Goal: Task Accomplishment & Management: Manage account settings

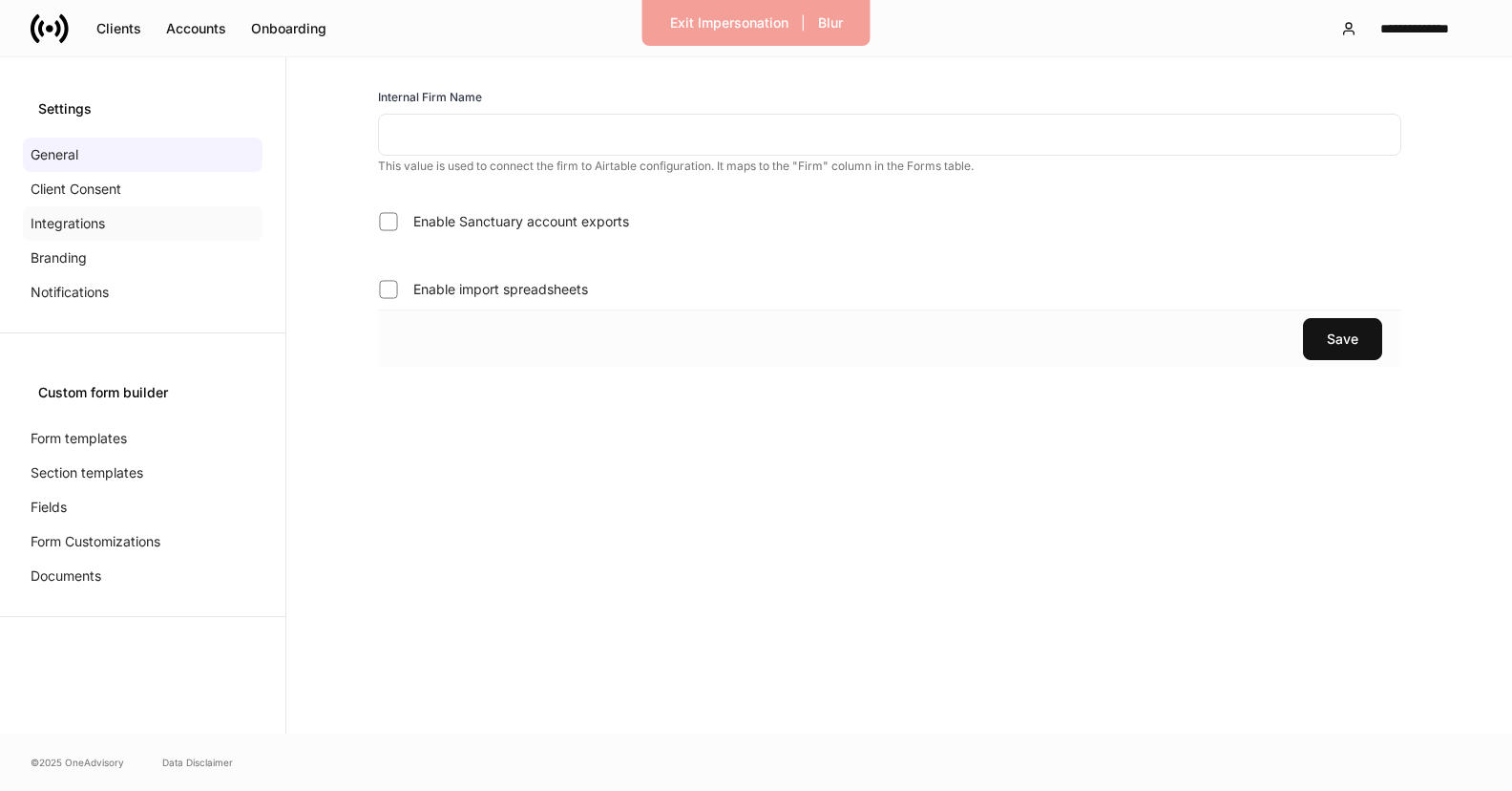
click at [102, 221] on p "Integrations" at bounding box center [67, 224] width 74 height 19
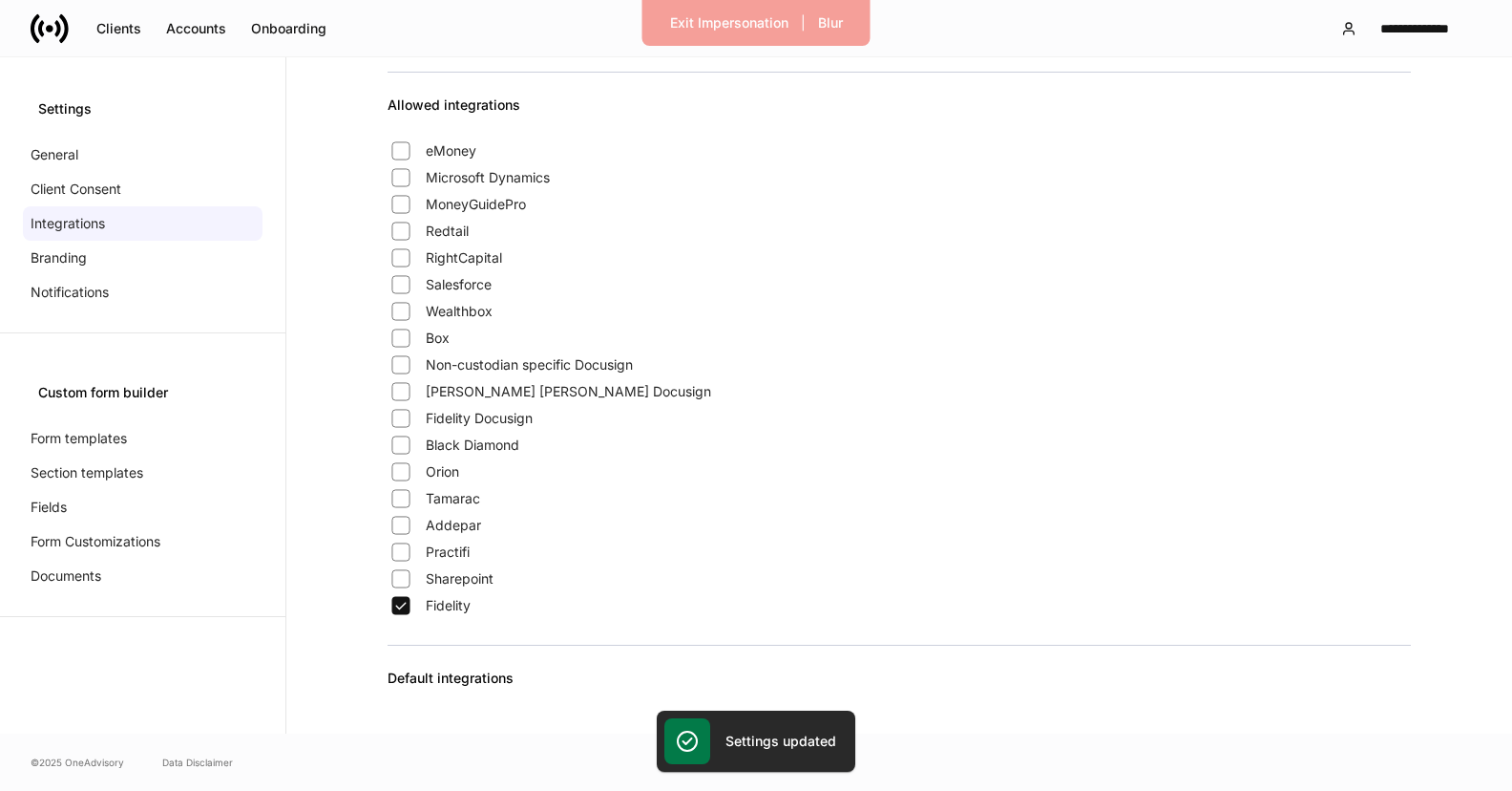
scroll to position [246, 0]
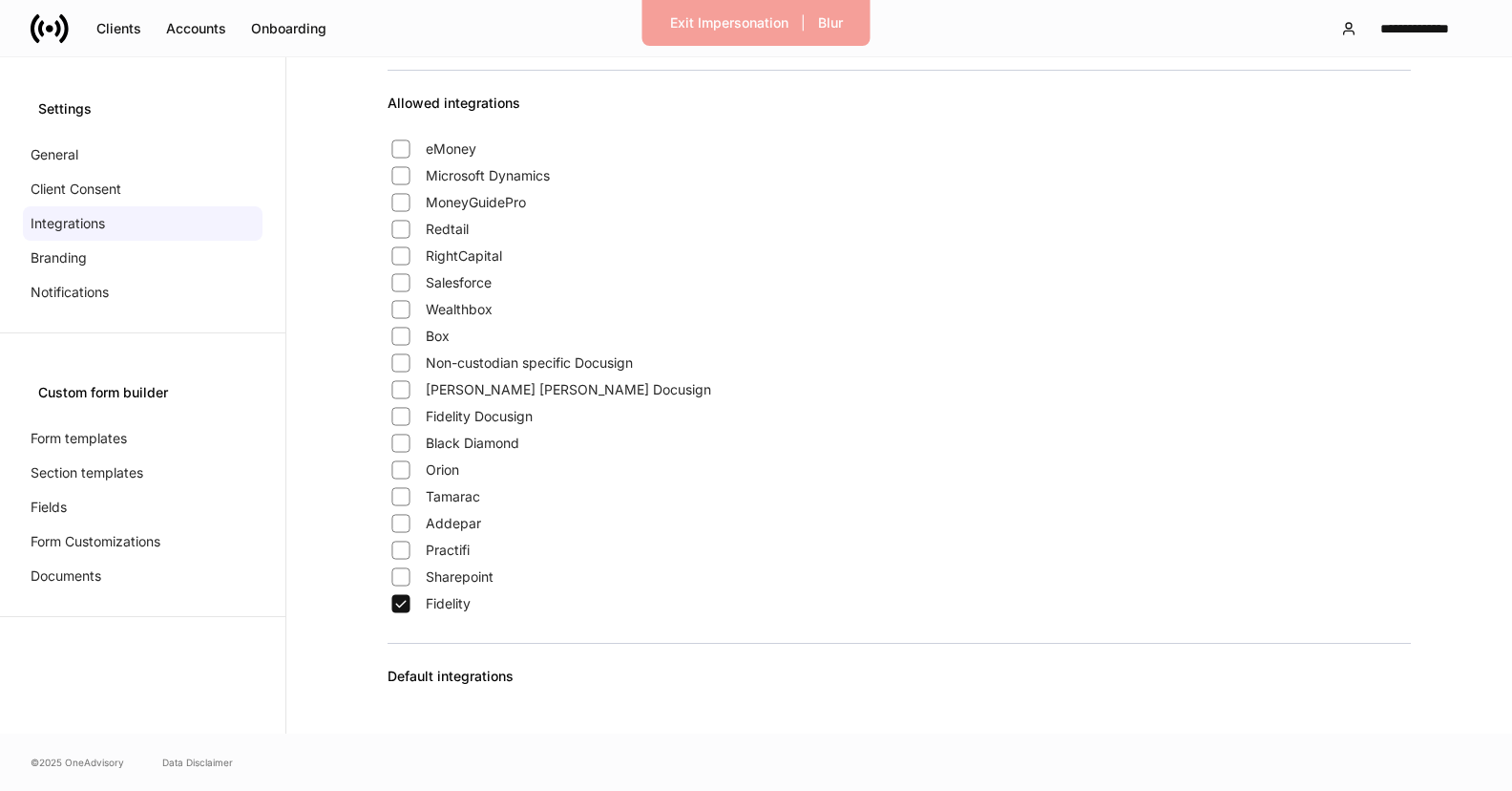
click at [471, 306] on span "Wealthbox" at bounding box center [459, 309] width 67 height 19
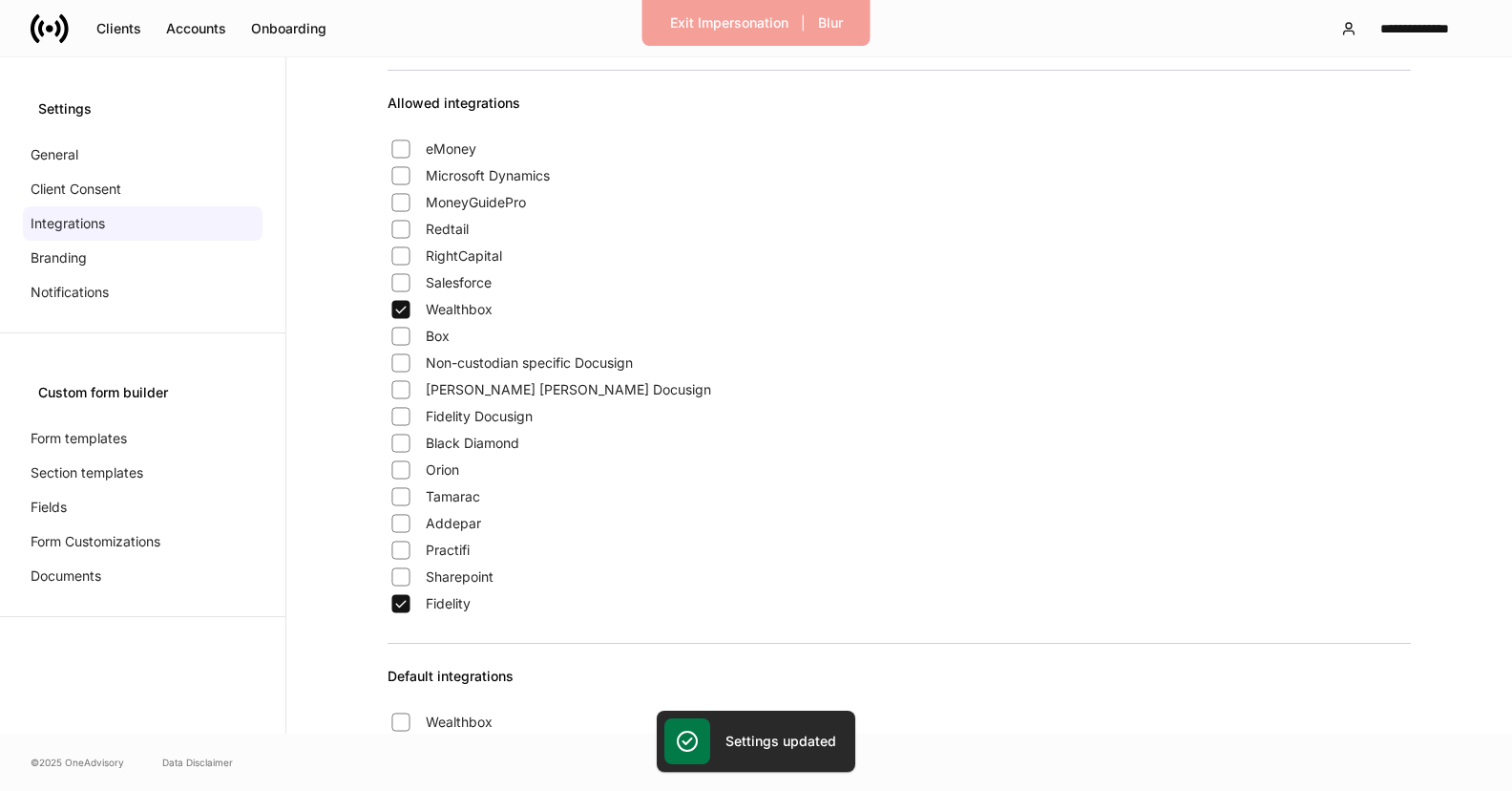
click at [442, 336] on span "Box" at bounding box center [437, 336] width 24 height 19
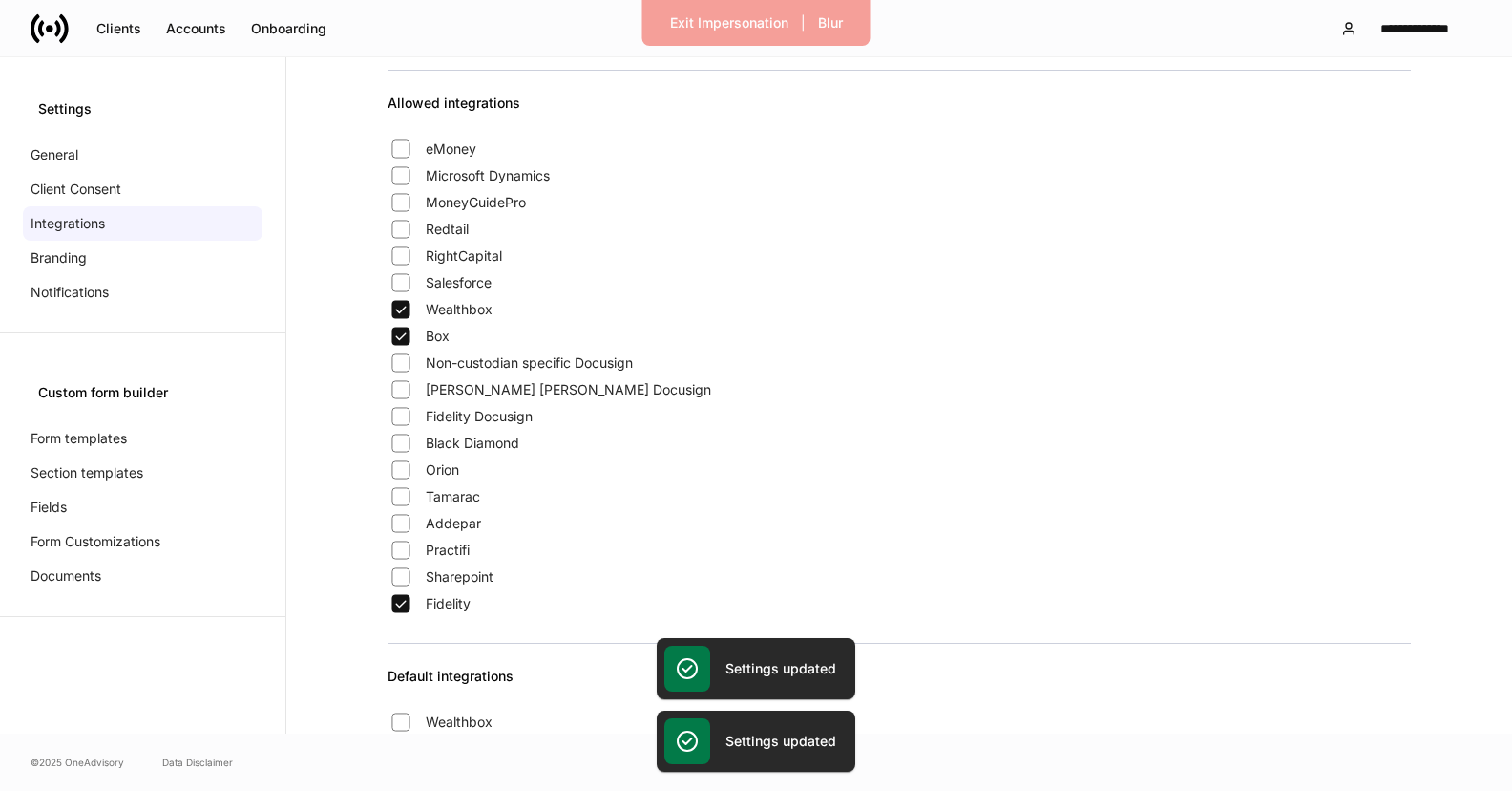
click at [443, 410] on span "Fidelity Docusign" at bounding box center [478, 416] width 107 height 19
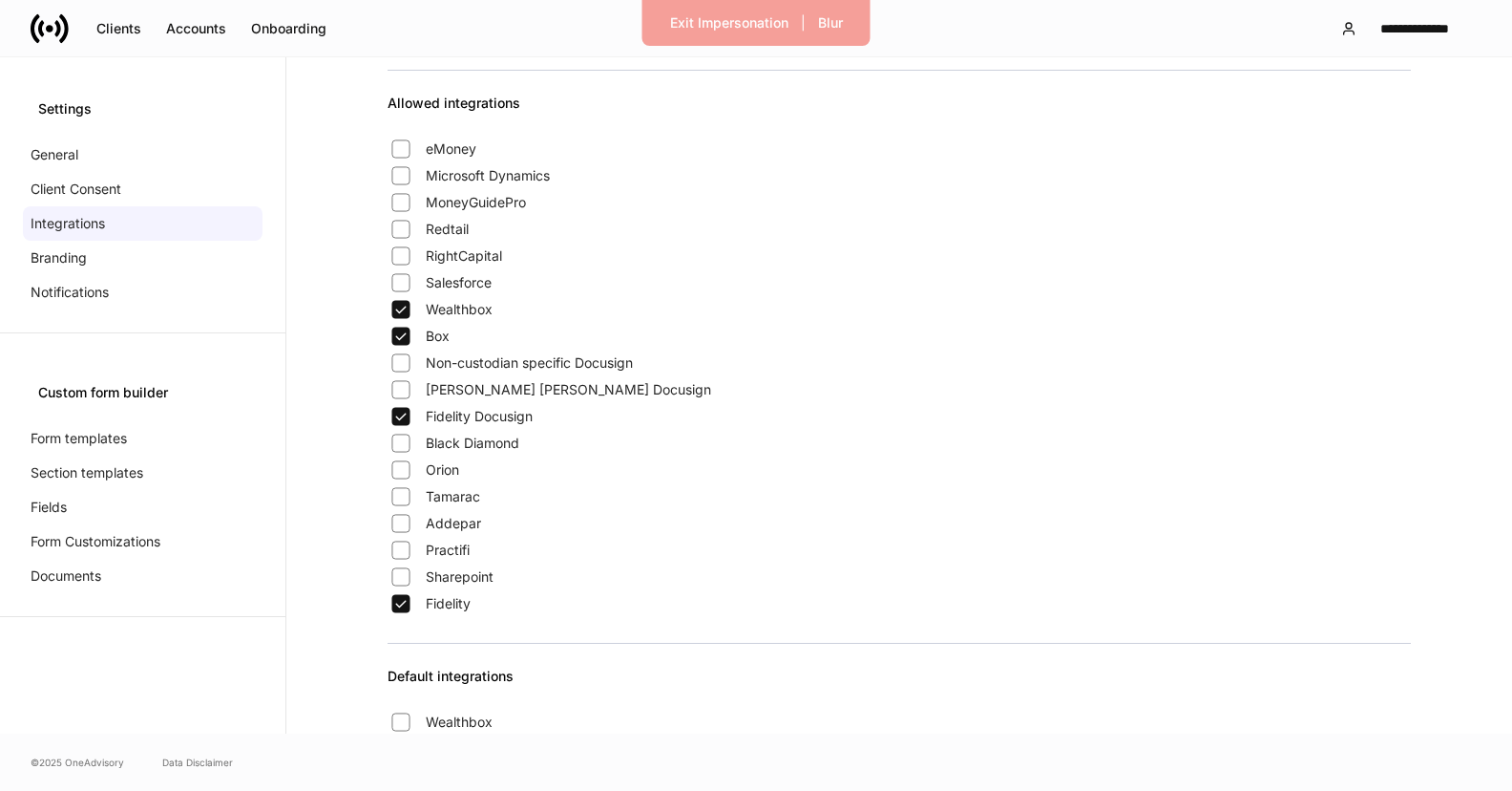
scroll to position [400, 0]
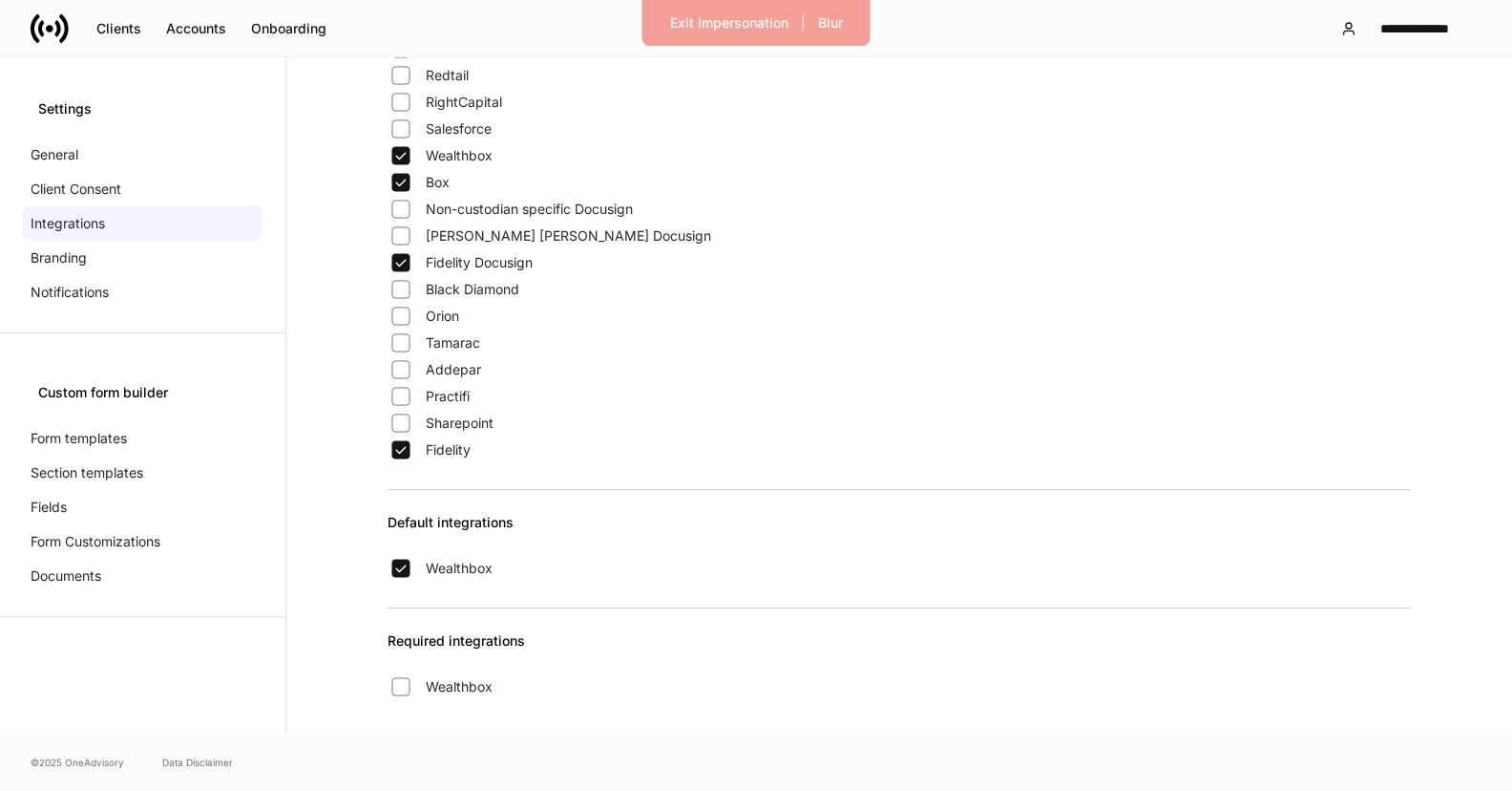
click at [433, 626] on div at bounding box center [898, 607] width 1023 height 47
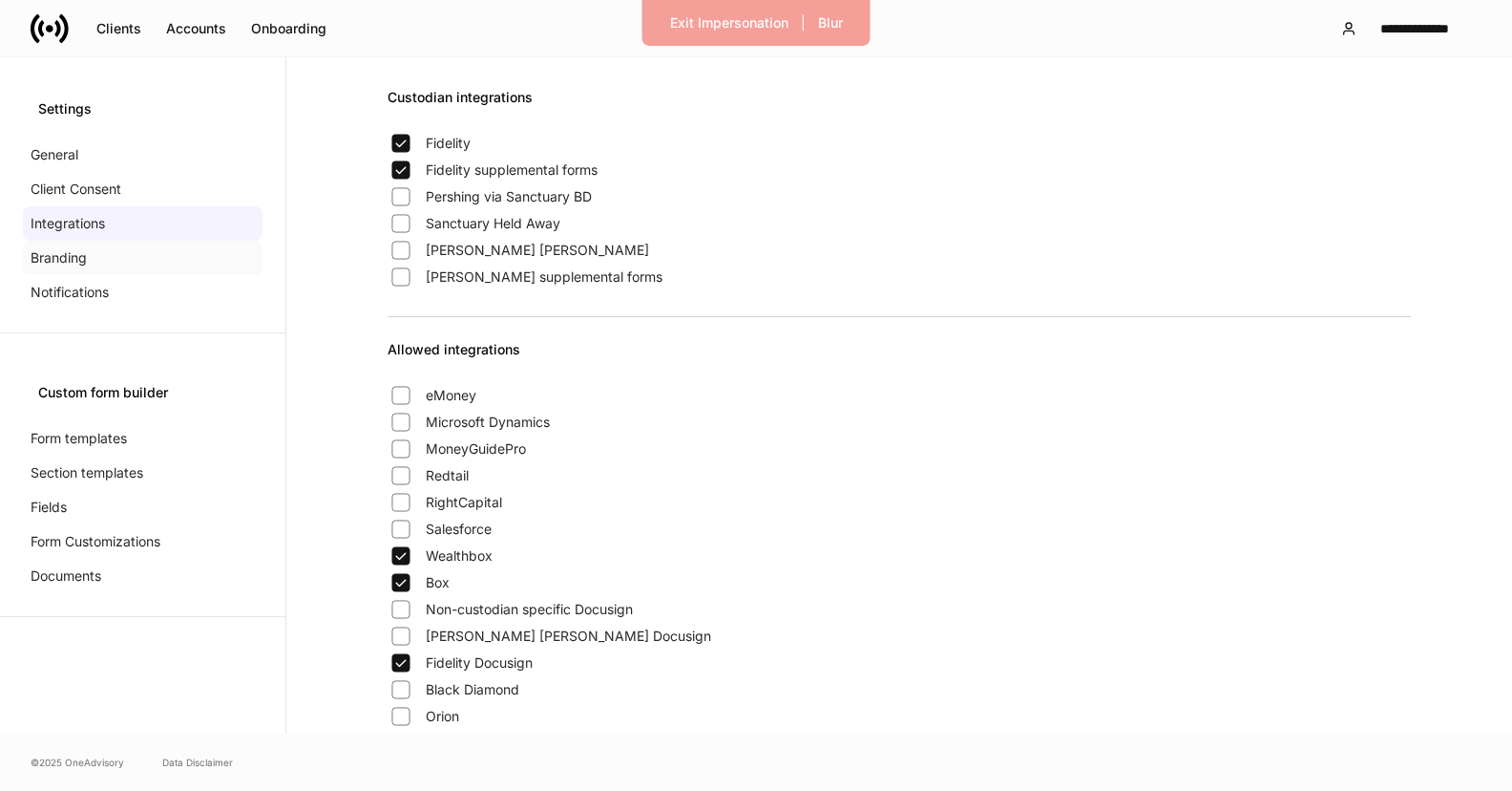
click at [66, 256] on p "Branding" at bounding box center [59, 258] width 57 height 19
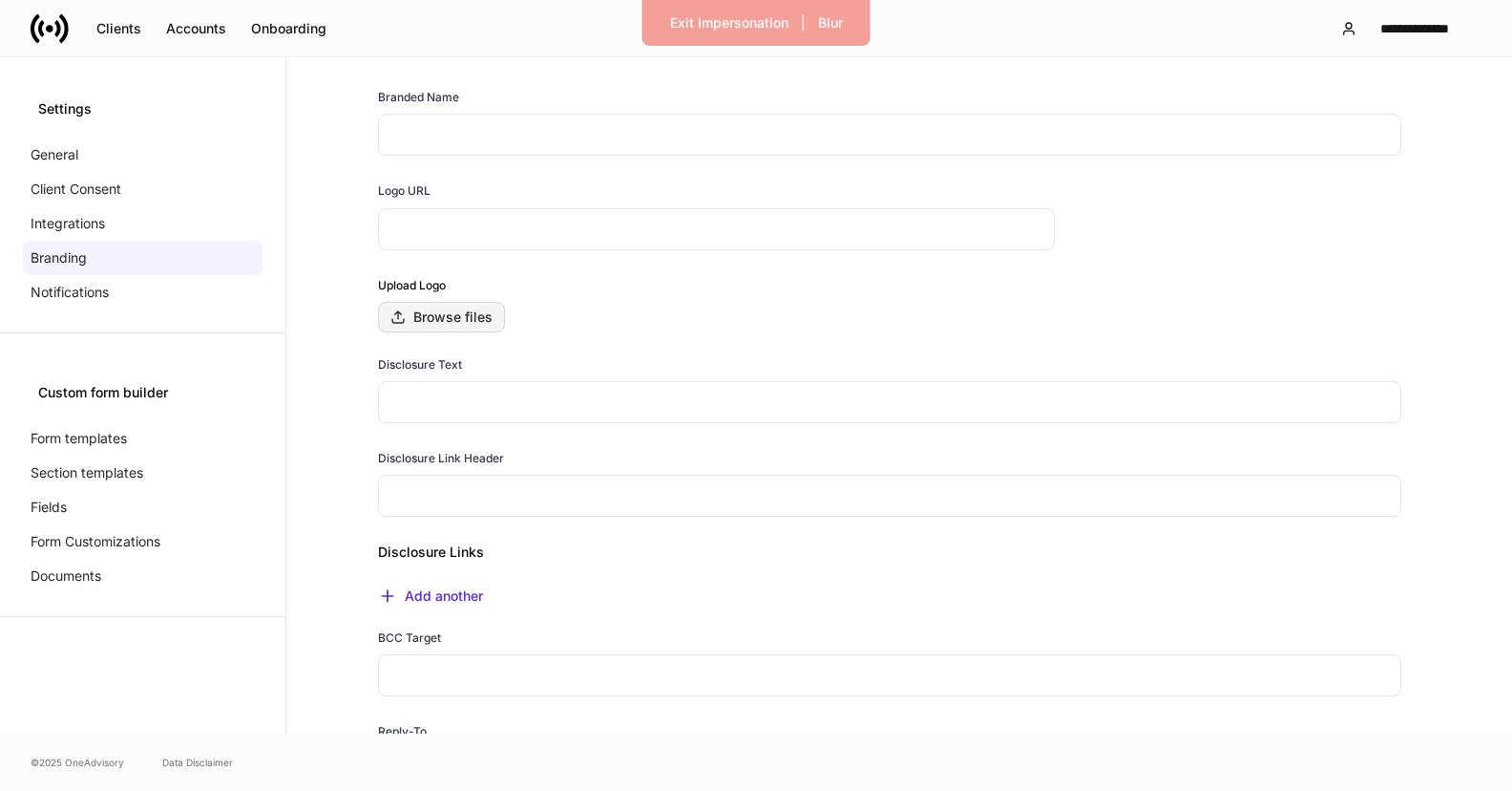
click at [427, 305] on button "Browse files" at bounding box center [441, 317] width 127 height 31
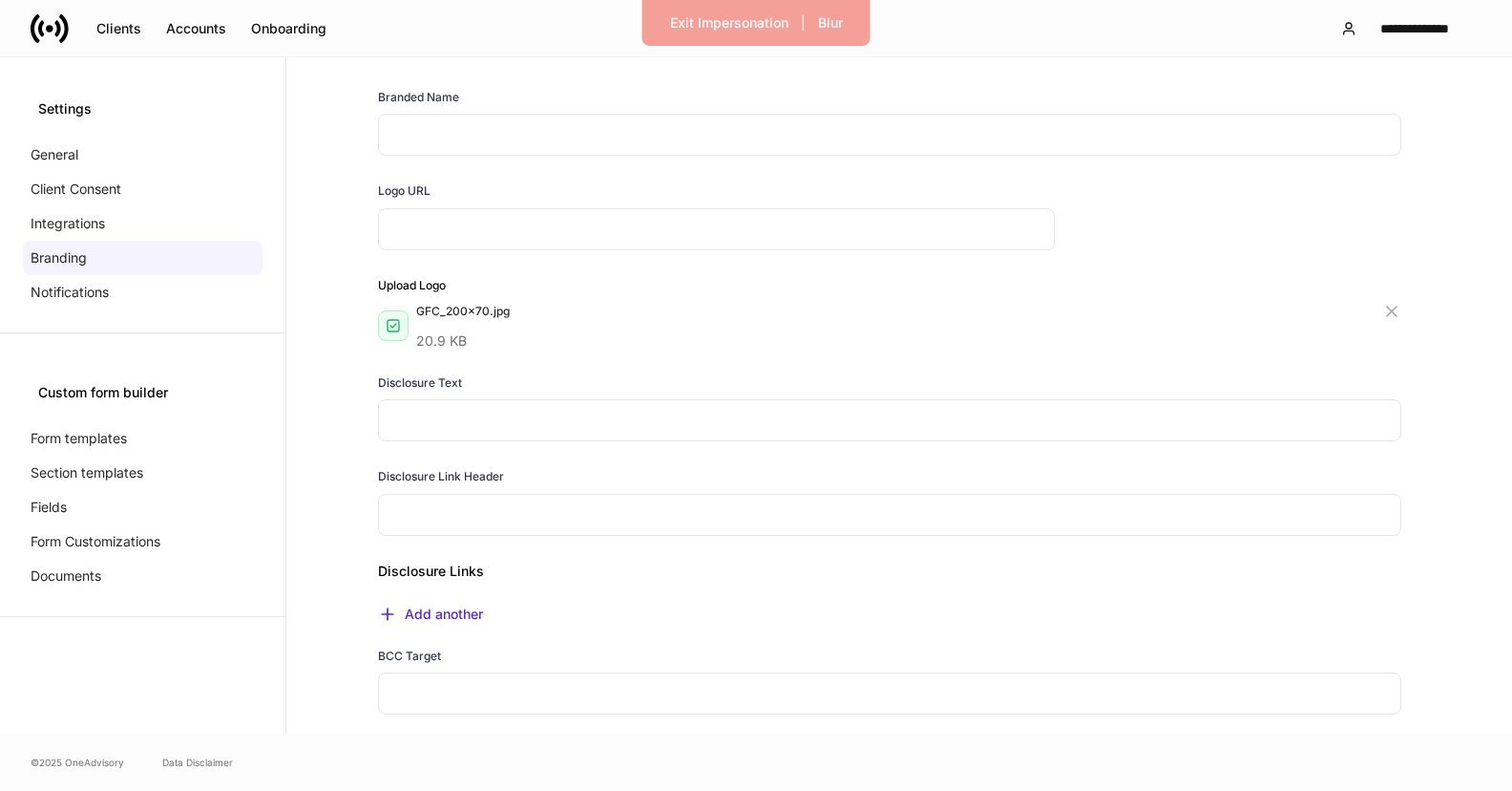
type input "**********"
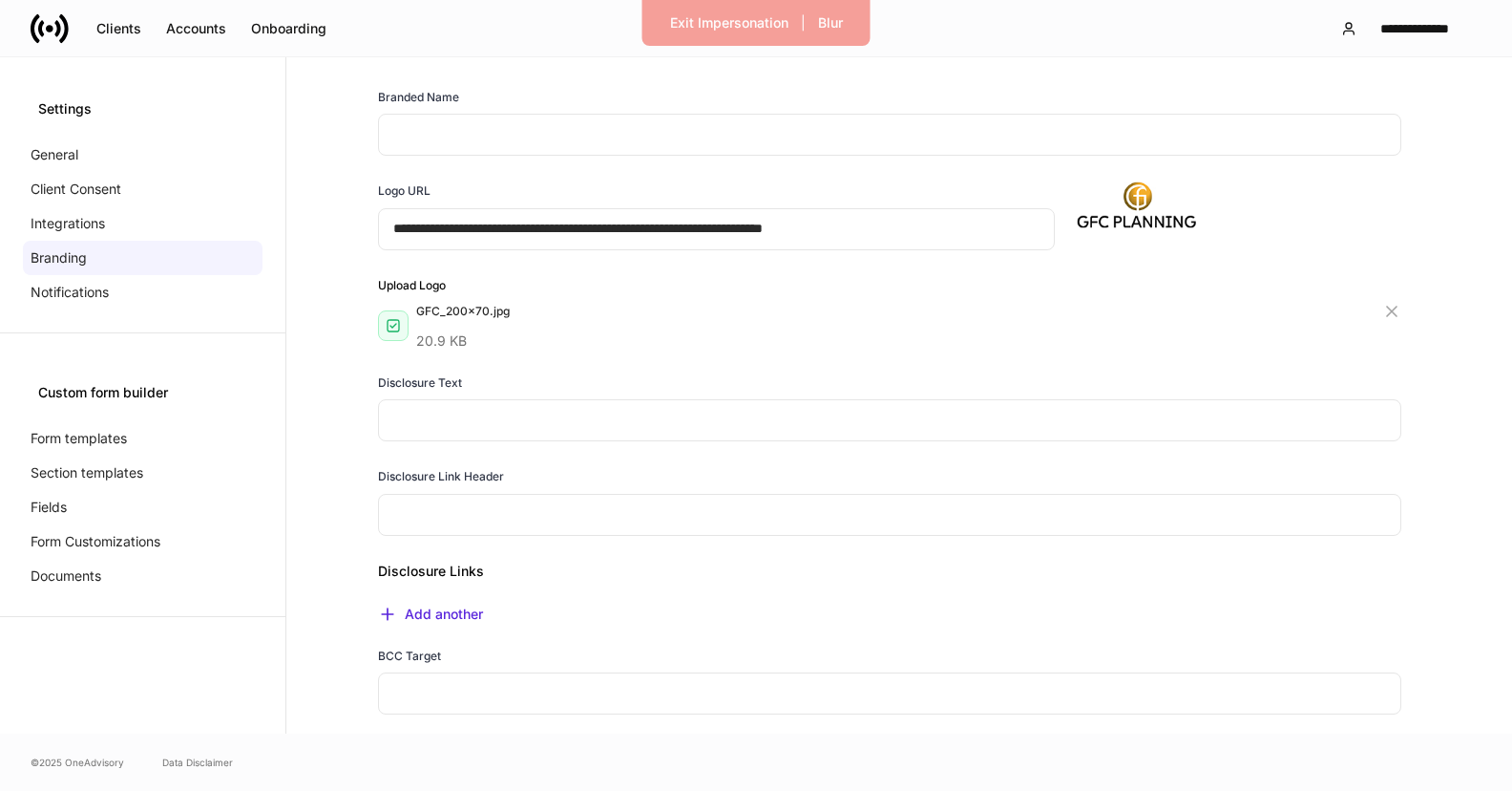
click at [525, 139] on input "text" at bounding box center [889, 135] width 1023 height 42
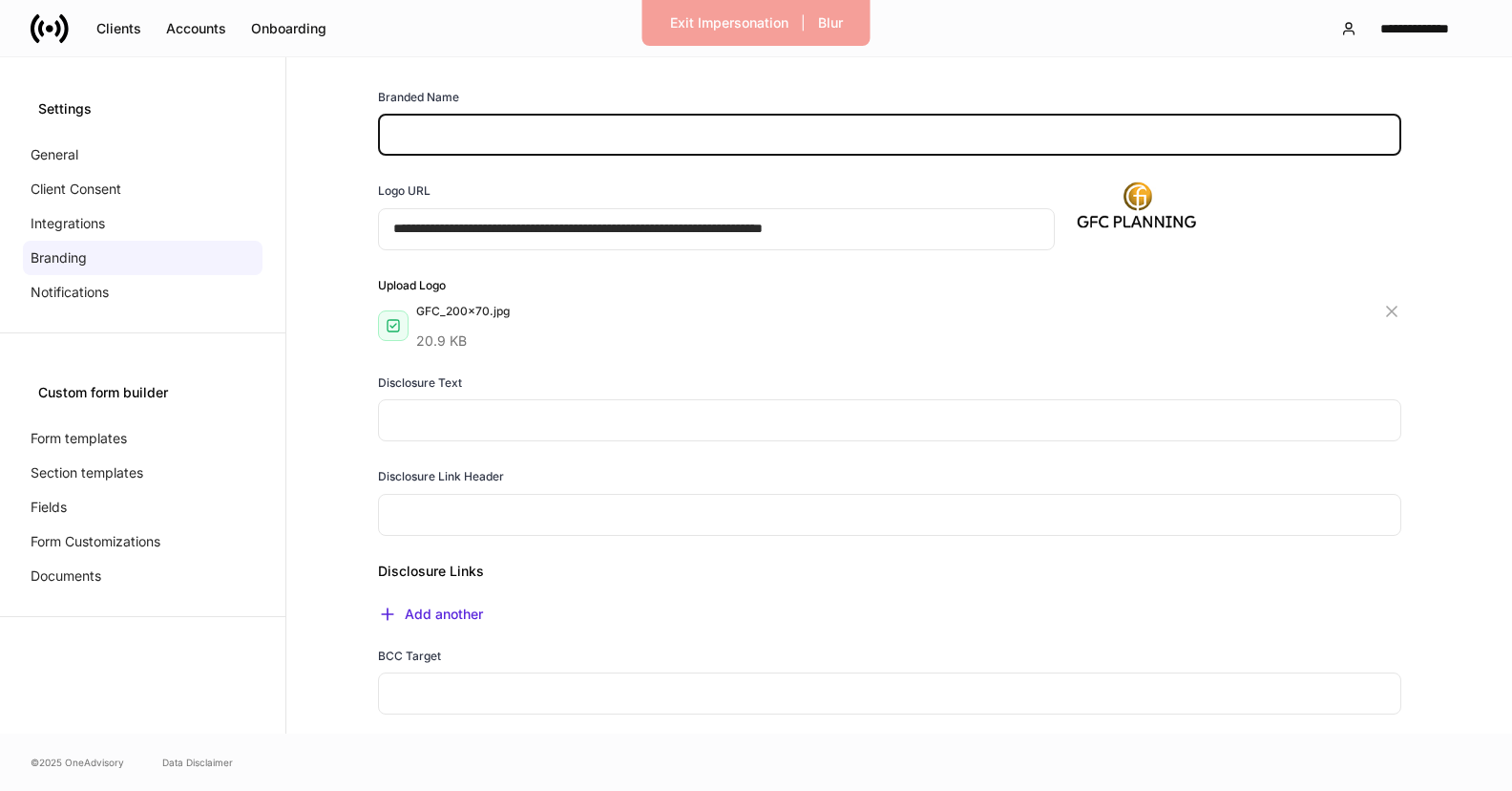
paste input "**********"
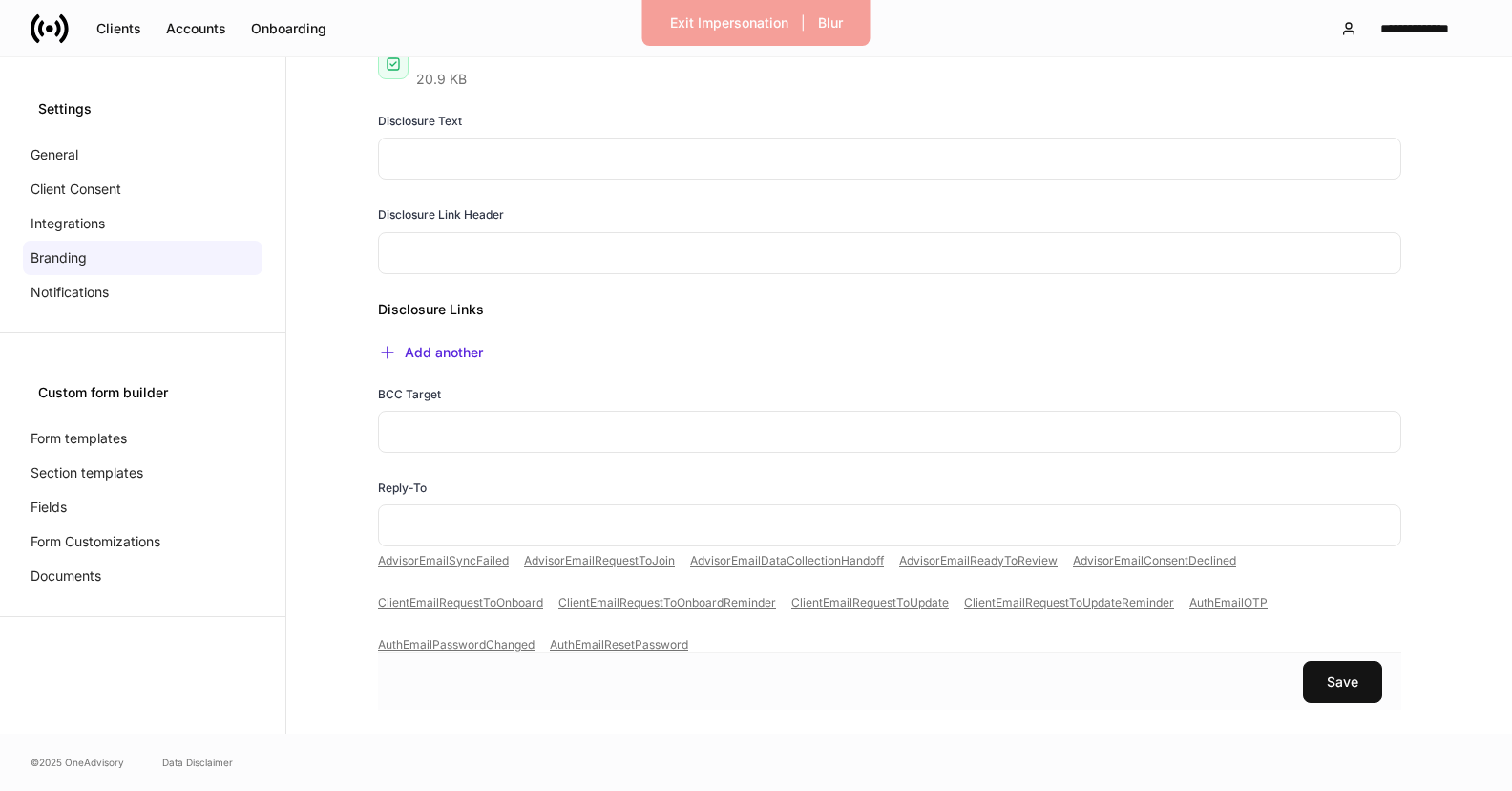
scroll to position [268, 0]
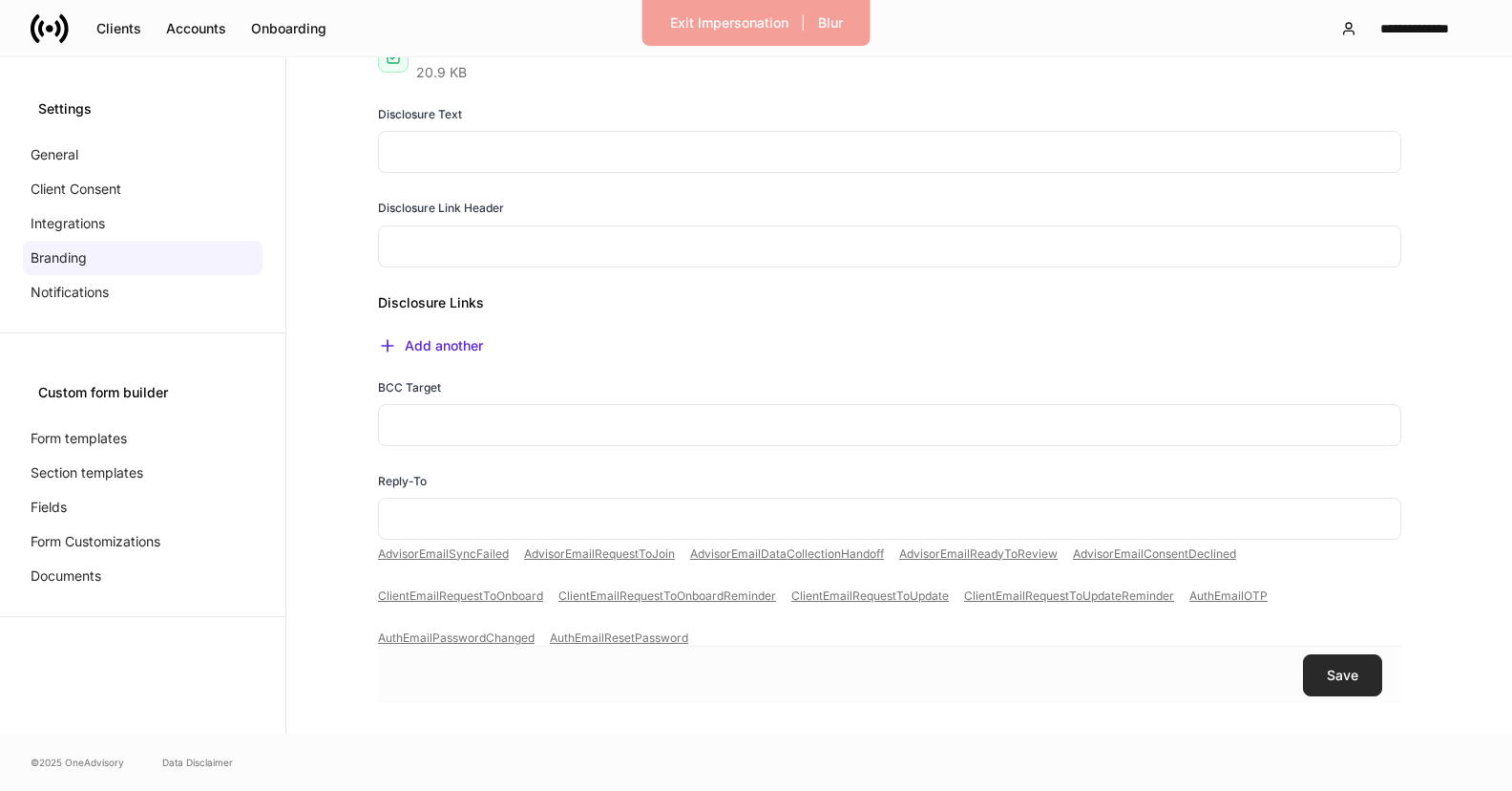
type input "**********"
click at [1313, 676] on button "Save" at bounding box center [1342, 676] width 79 height 42
click at [90, 438] on p "Form templates" at bounding box center [79, 438] width 96 height 19
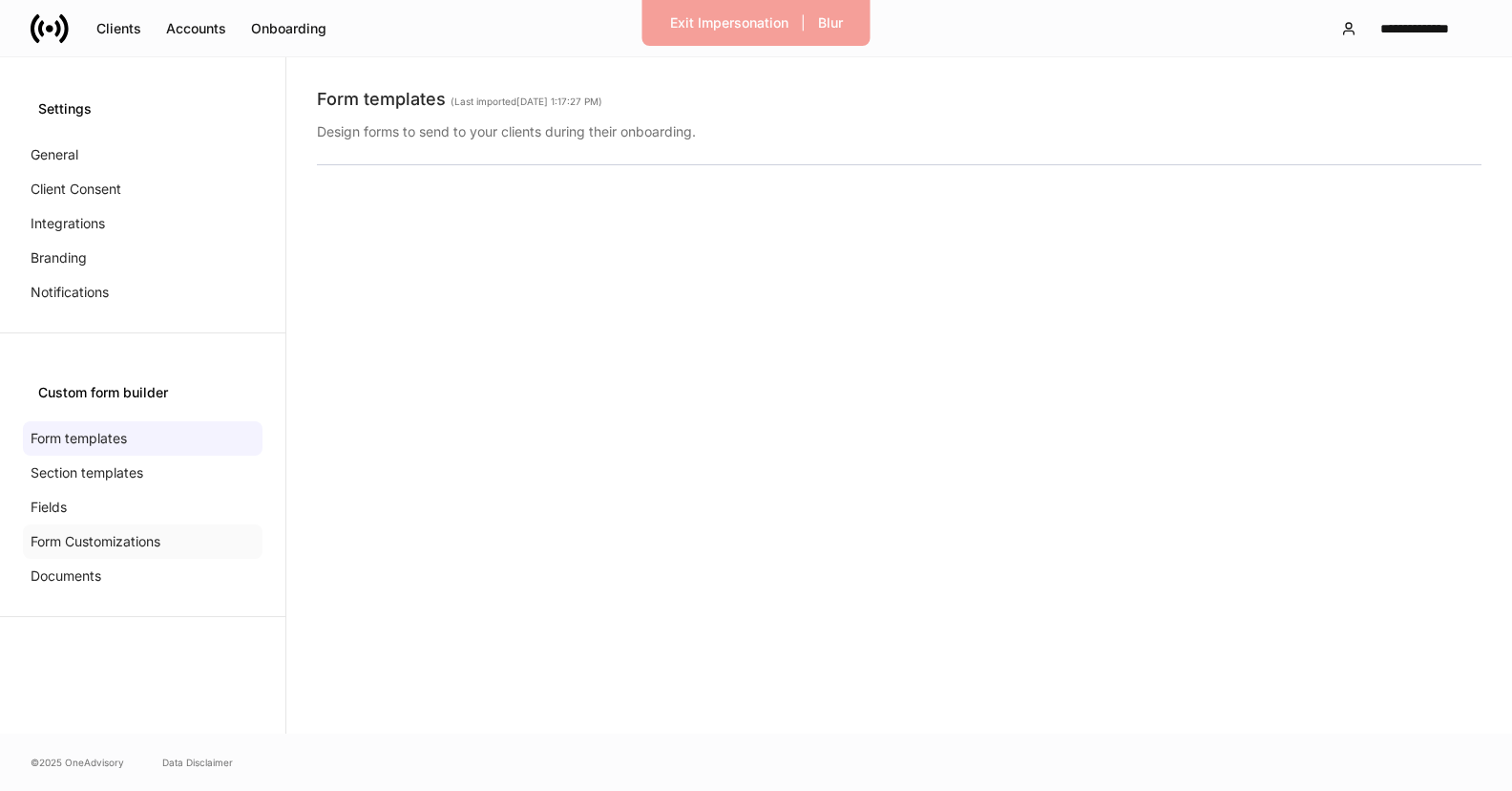
click at [88, 557] on div "Form Customizations" at bounding box center [142, 541] width 239 height 35
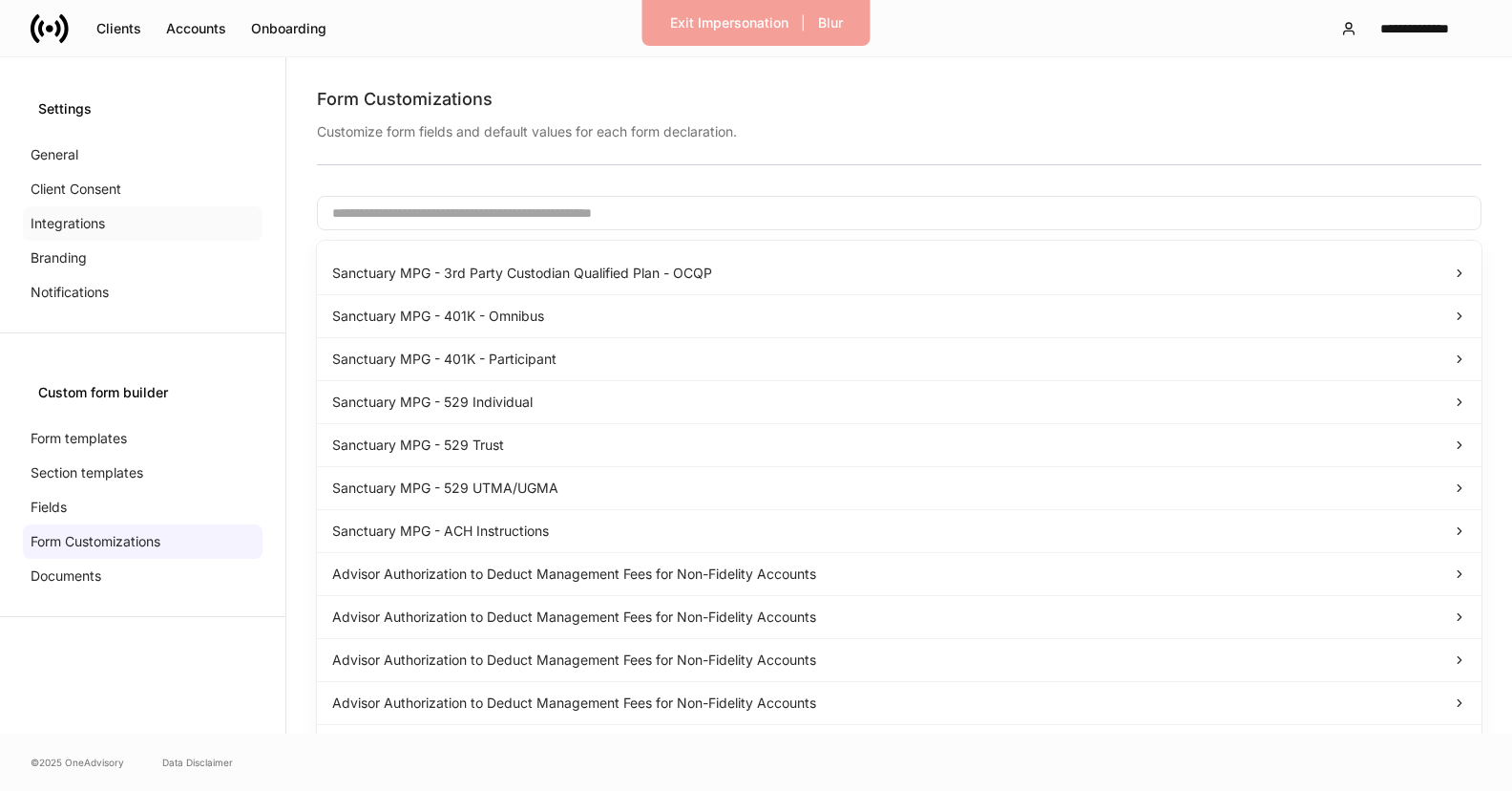
click at [77, 208] on div "Integrations" at bounding box center [142, 224] width 239 height 35
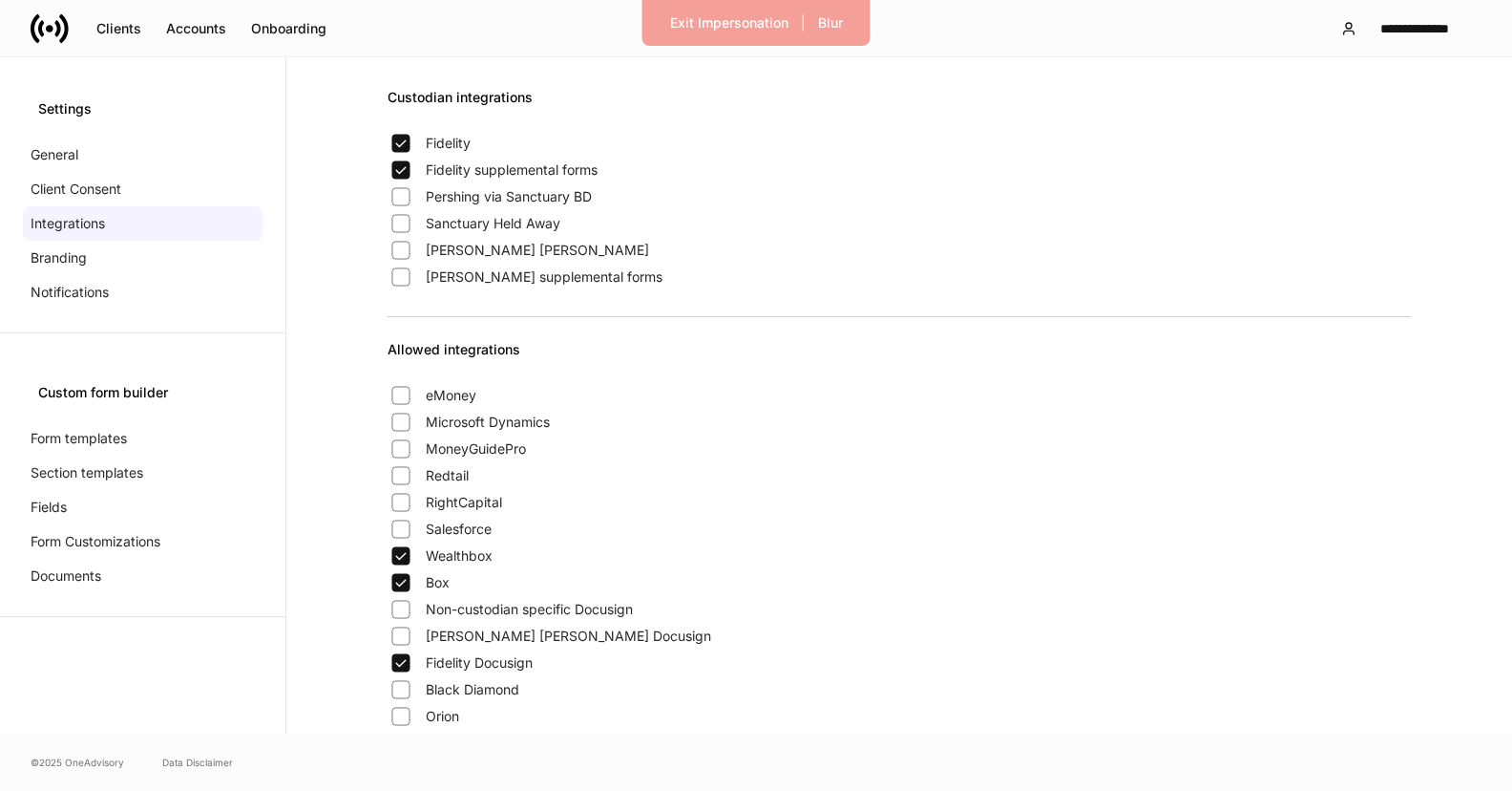
click at [481, 222] on span "Sanctuary Held Away" at bounding box center [493, 224] width 134 height 19
click at [94, 150] on div "General" at bounding box center [142, 155] width 239 height 35
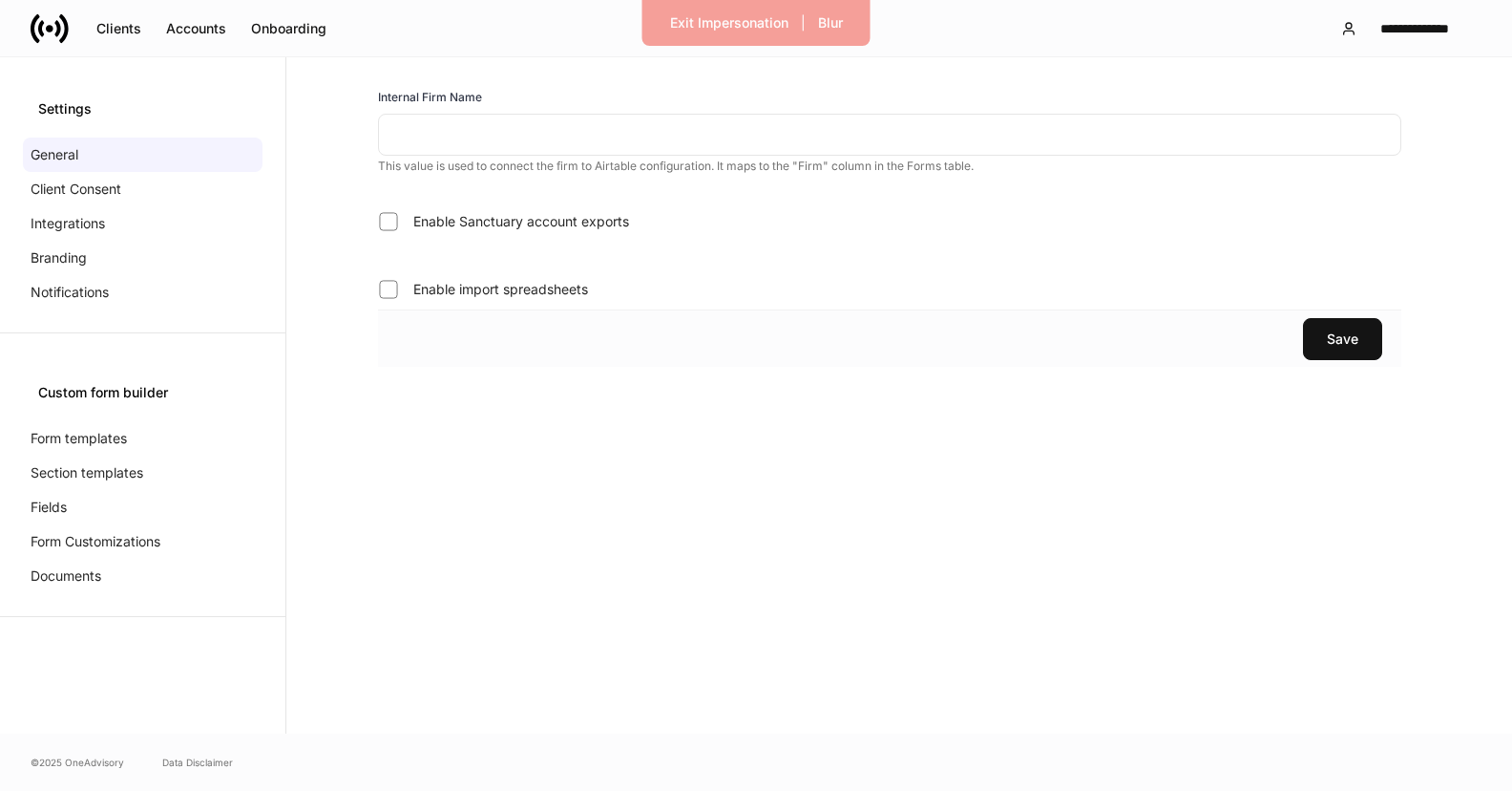
click at [442, 156] on div "​ This value is used to connect the firm to Airtable configuration. It maps to …" at bounding box center [889, 143] width 1023 height 61
click at [437, 135] on input "text" at bounding box center [889, 135] width 1023 height 42
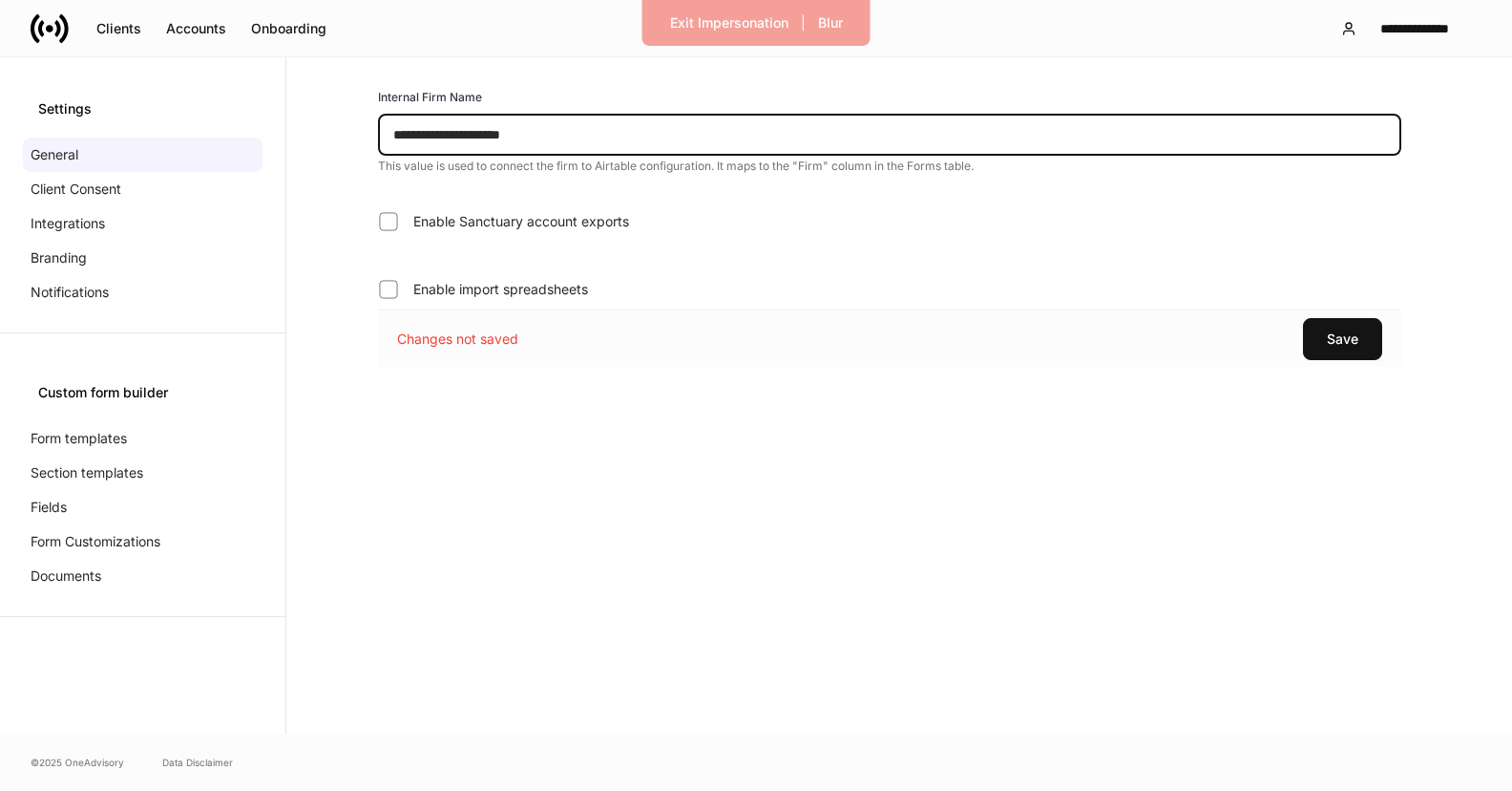
click at [470, 138] on input "**********" at bounding box center [889, 135] width 1023 height 42
click at [517, 139] on input "**********" at bounding box center [889, 135] width 1023 height 42
click at [569, 141] on input "**********" at bounding box center [889, 135] width 1023 height 42
type input "**********"
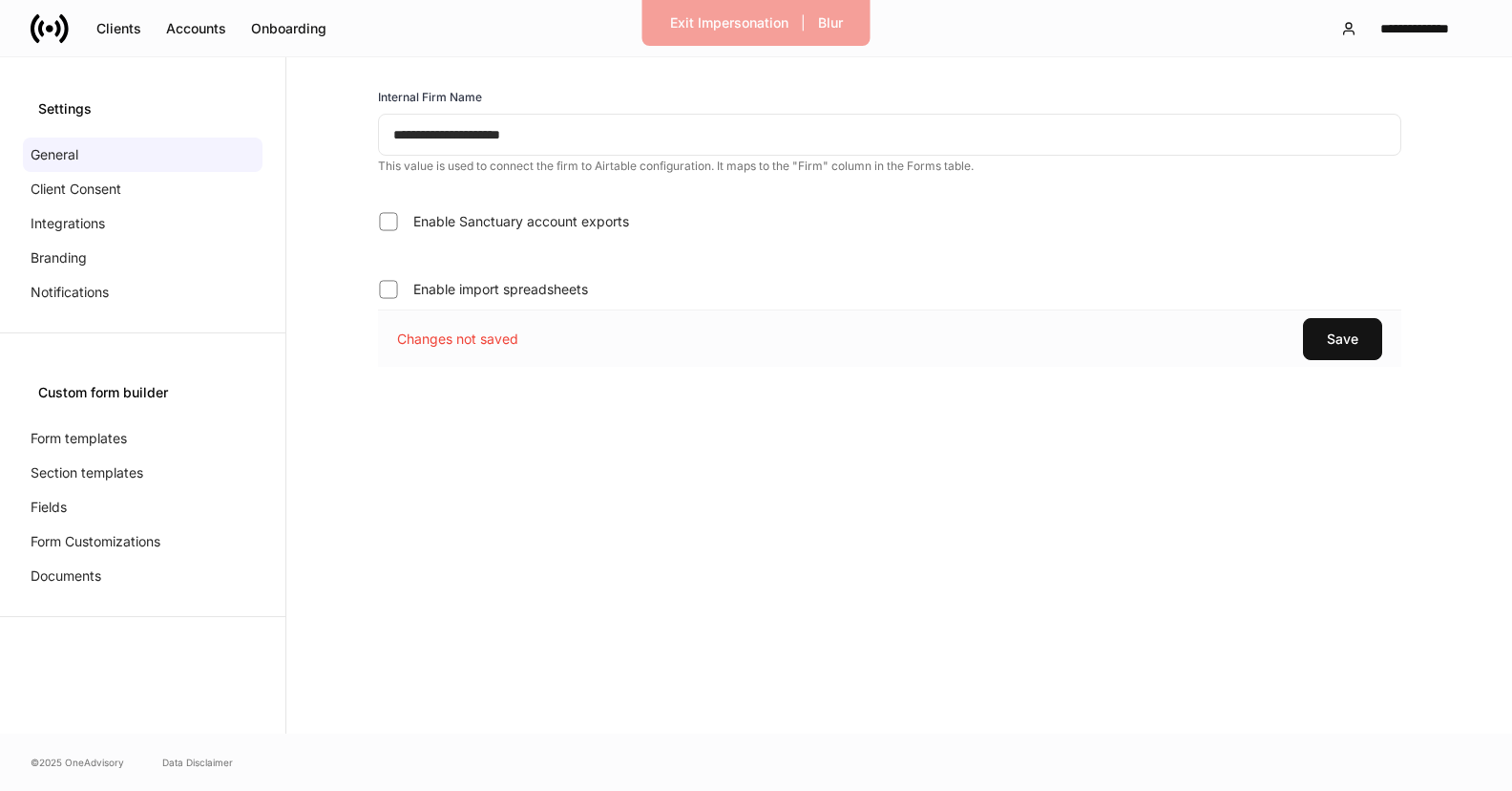
click at [442, 297] on span "Enable import spreadsheets" at bounding box center [500, 289] width 175 height 19
click at [455, 229] on span "Enable Sanctuary account exports" at bounding box center [521, 222] width 216 height 19
click at [374, 301] on label "Enable import spreadsheets" at bounding box center [878, 289] width 1023 height 35
click at [1321, 328] on button "Save" at bounding box center [1342, 339] width 79 height 42
click at [1328, 345] on div "Save" at bounding box center [1342, 339] width 32 height 13
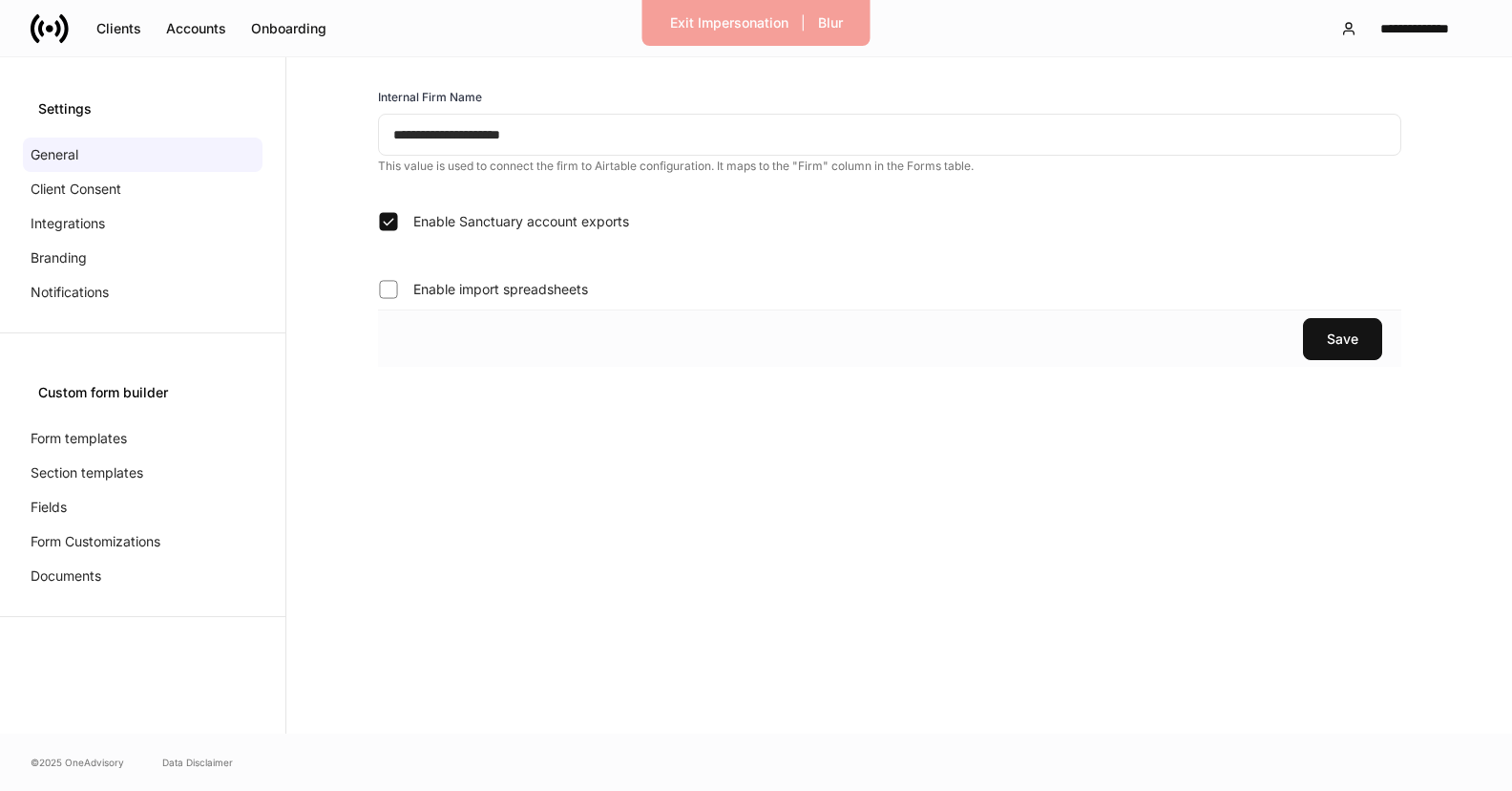
click at [52, 41] on icon at bounding box center [50, 29] width 38 height 38
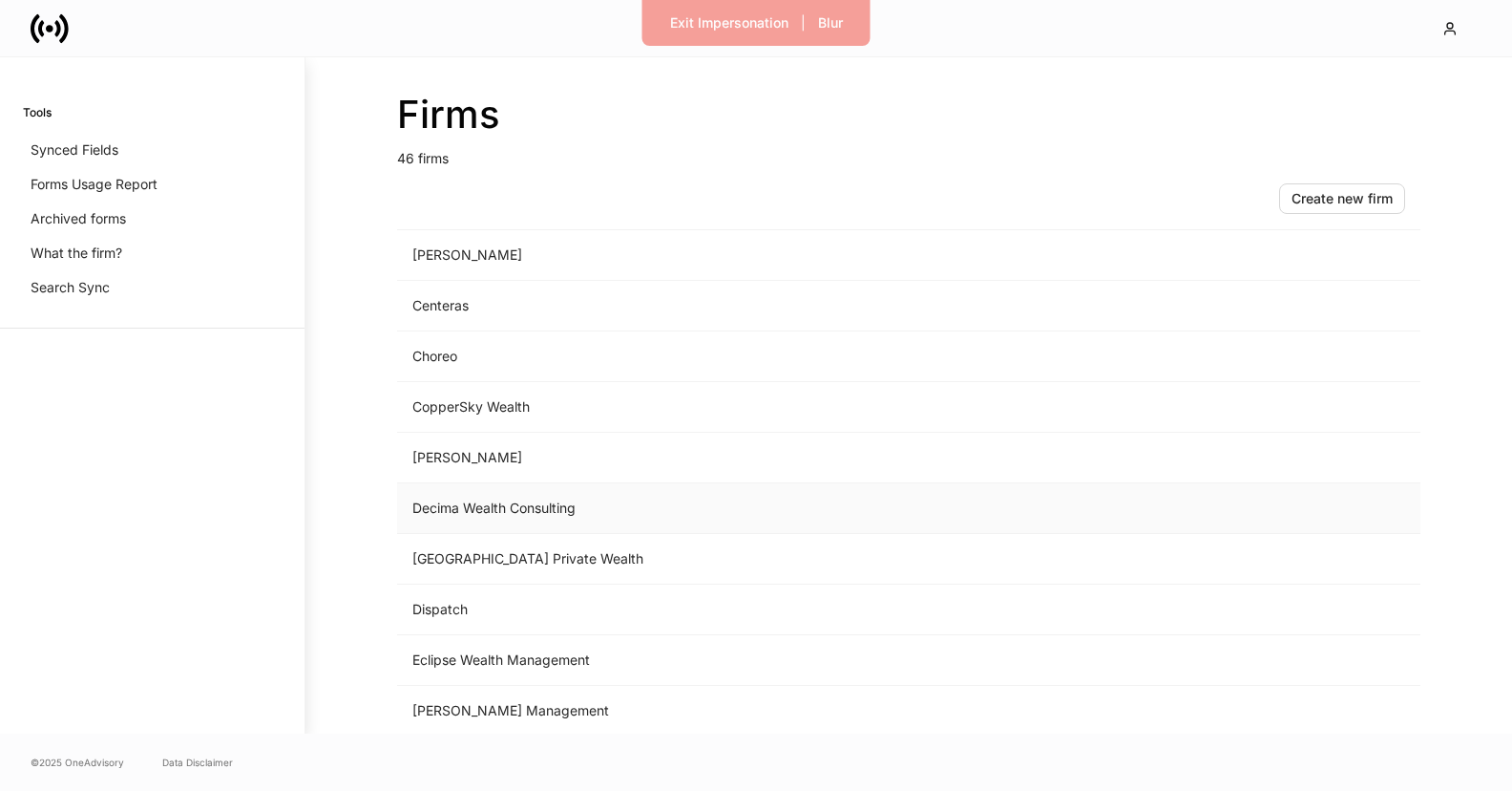
scroll to position [603, 0]
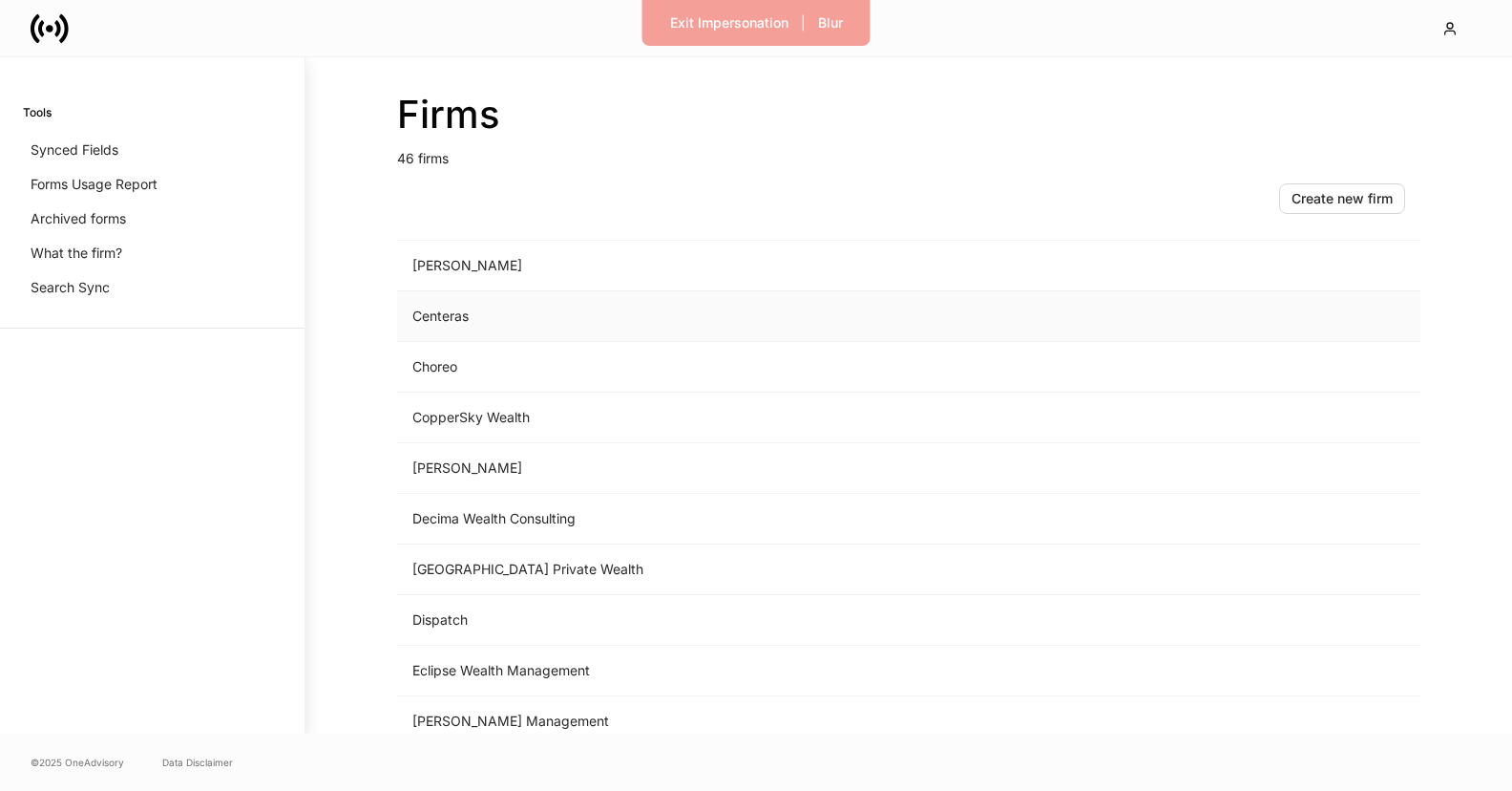
click at [457, 321] on td "Centeras" at bounding box center [749, 316] width 706 height 51
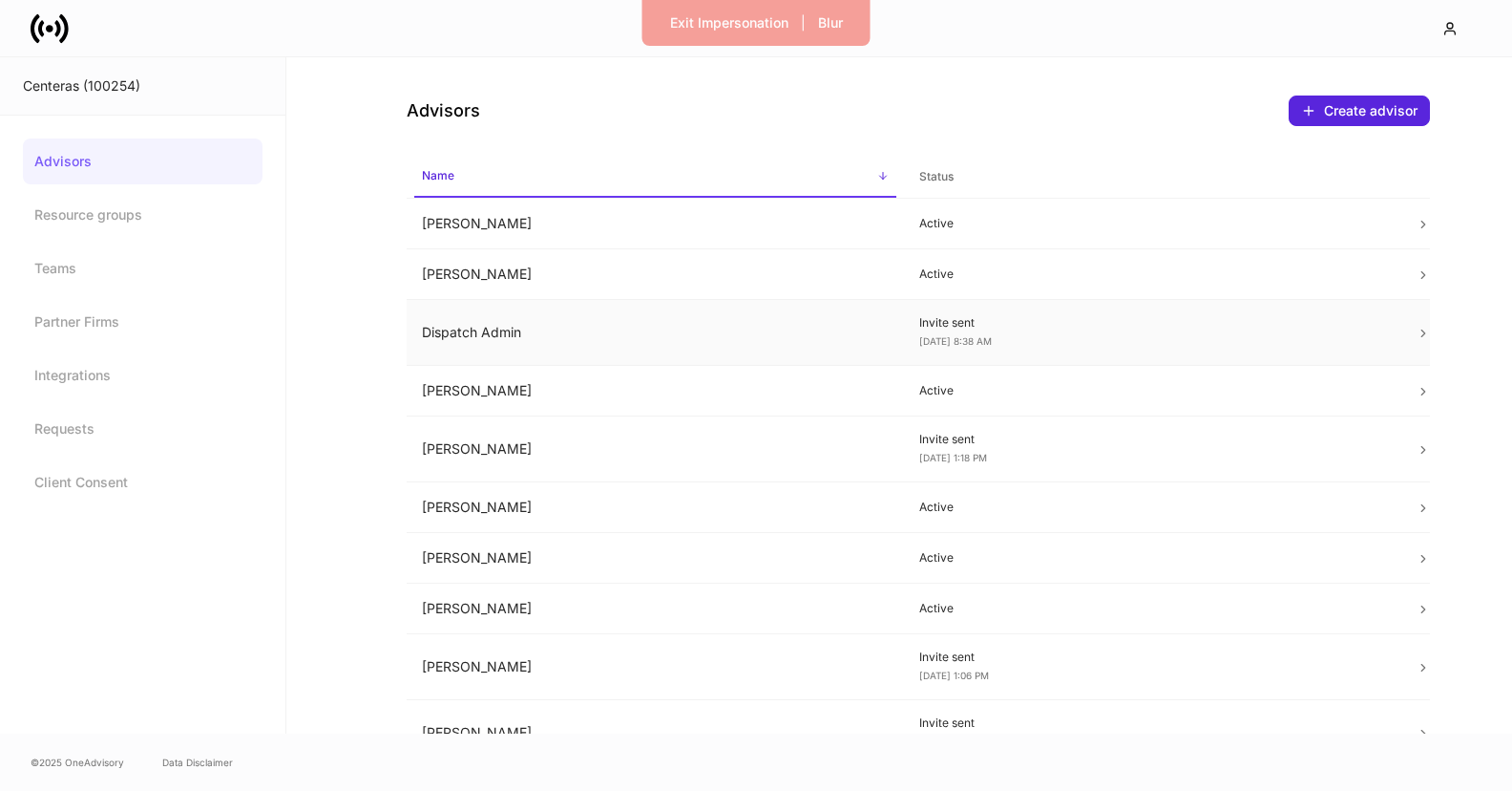
click at [551, 348] on td "Dispatch Admin" at bounding box center [655, 333] width 498 height 66
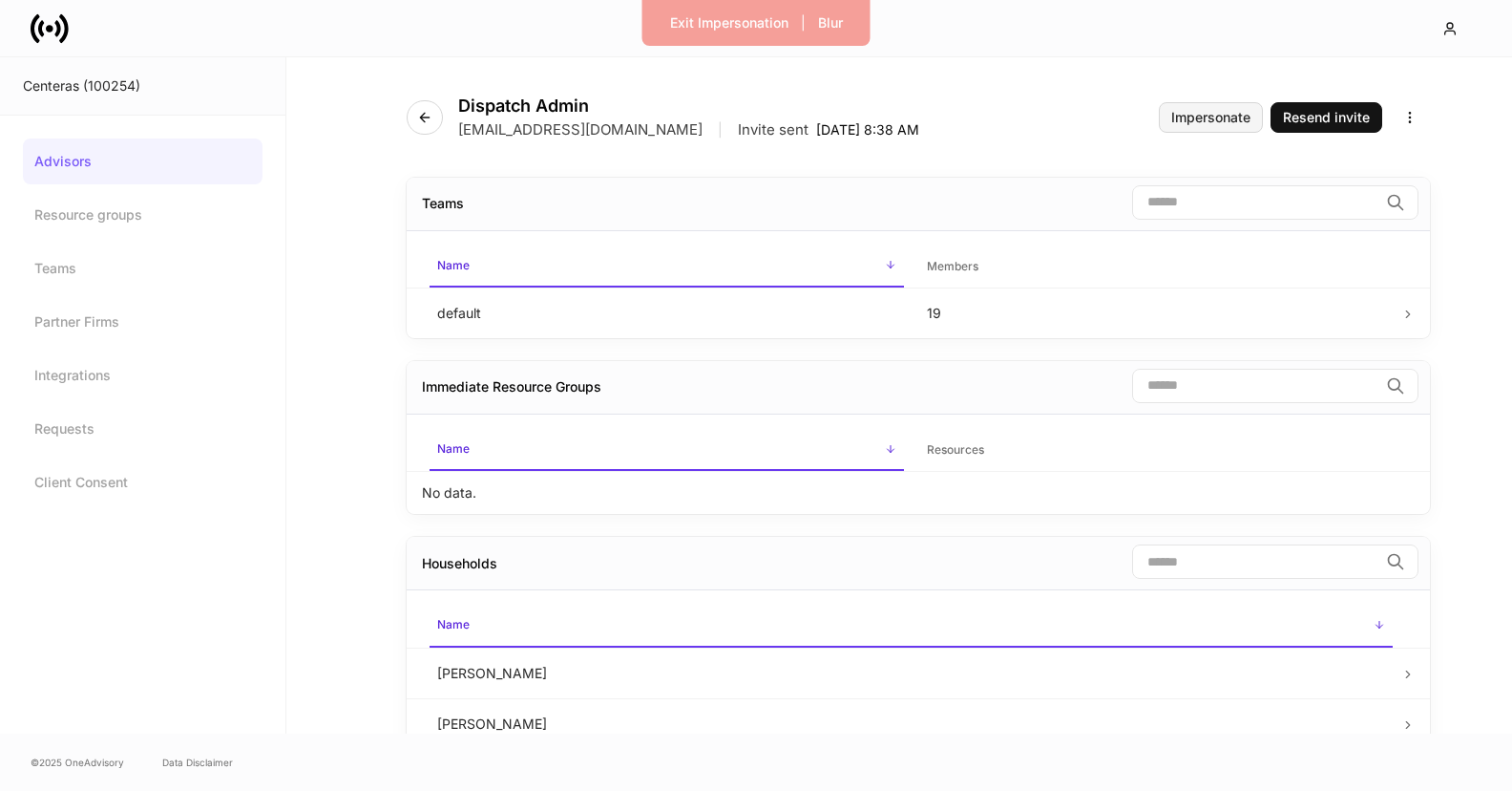
click at [1181, 120] on div "Impersonate" at bounding box center [1210, 117] width 79 height 13
